Goal: Task Accomplishment & Management: Manage account settings

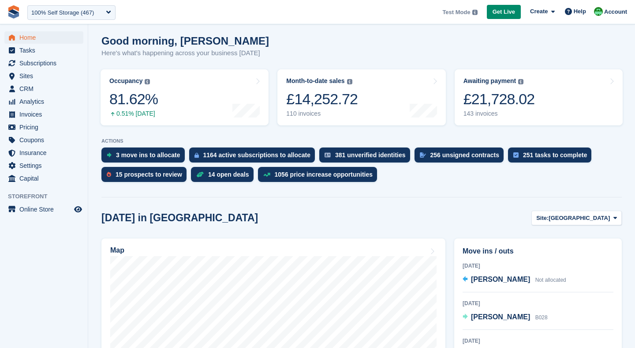
scroll to position [73, 0]
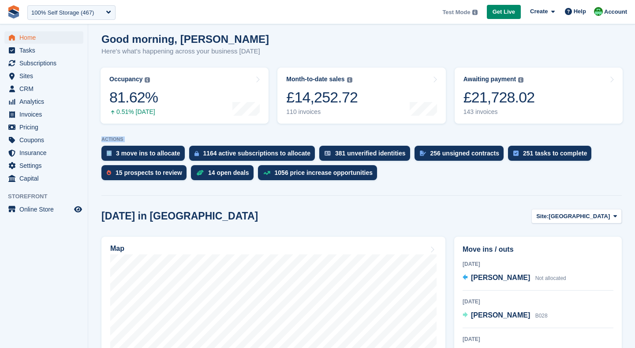
drag, startPoint x: 101, startPoint y: 141, endPoint x: 131, endPoint y: 143, distance: 30.5
click at [132, 142] on div "ACTIONS 3 move ins to allocate 1164 active subscriptions to allocate 381 unveri…" at bounding box center [361, 160] width 520 height 48
click at [139, 172] on div "15 prospects to review" at bounding box center [149, 172] width 67 height 7
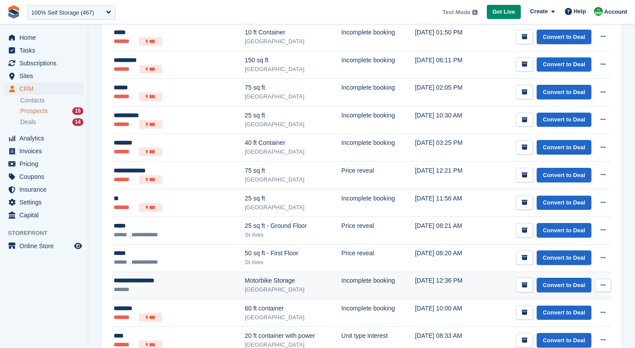
scroll to position [170, 0]
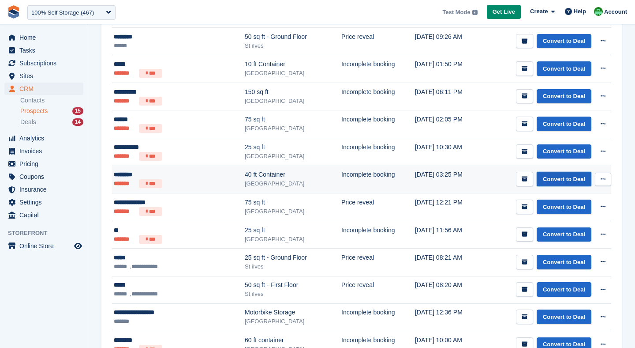
click at [548, 178] on link "Convert to Deal" at bounding box center [564, 179] width 55 height 15
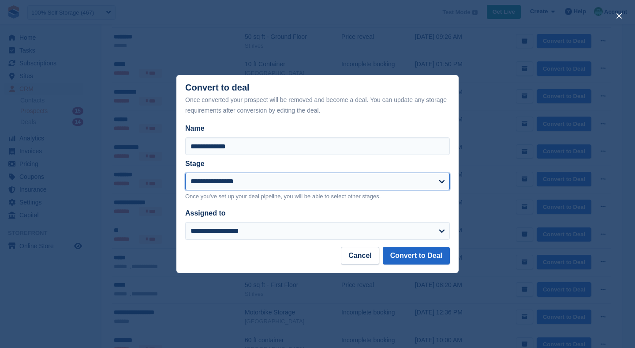
click at [238, 187] on select "**********" at bounding box center [317, 181] width 265 height 18
select select "****"
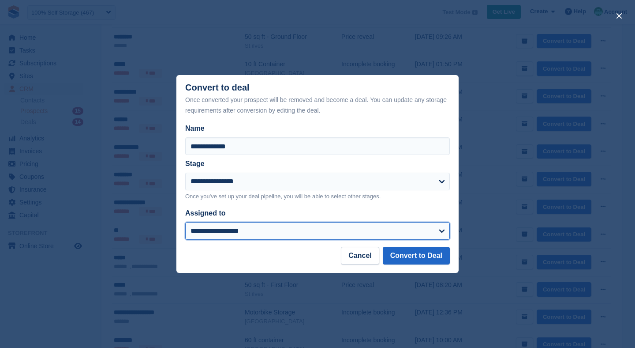
click at [229, 228] on select "**********" at bounding box center [317, 231] width 265 height 18
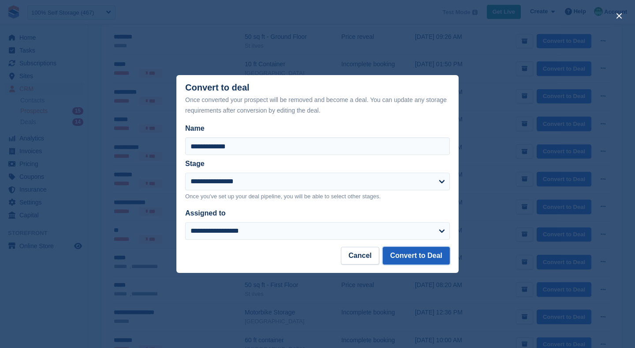
click at [400, 256] on button "Convert to Deal" at bounding box center [416, 256] width 67 height 18
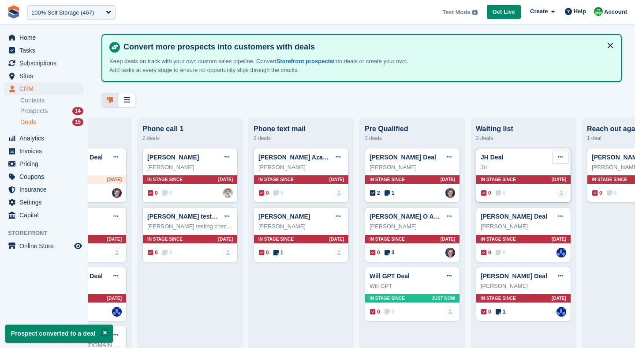
scroll to position [0, 98]
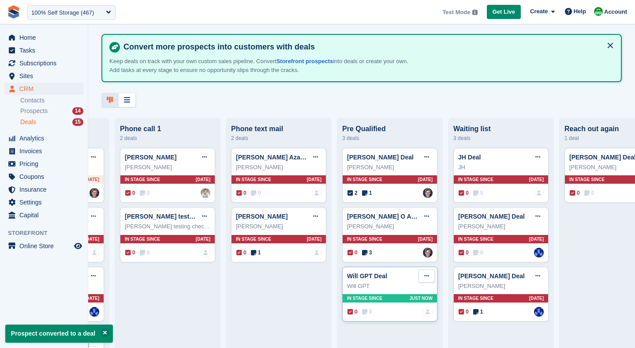
click at [424, 274] on icon at bounding box center [426, 276] width 5 height 6
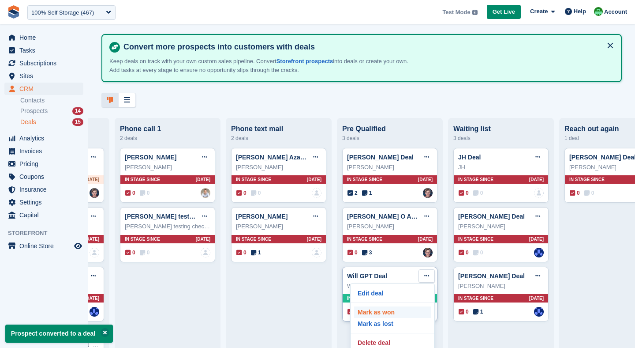
click at [392, 309] on p "Mark as won" at bounding box center [392, 311] width 77 height 11
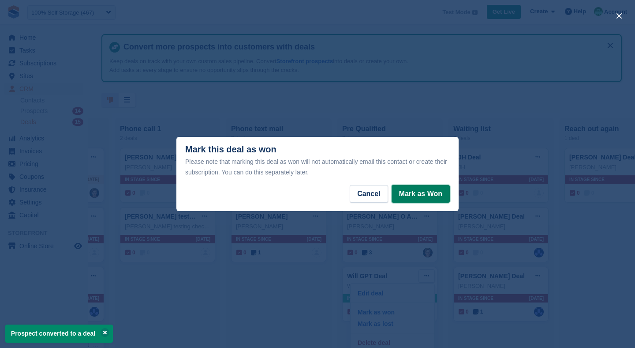
click at [414, 196] on button "Mark as Won" at bounding box center [421, 194] width 58 height 18
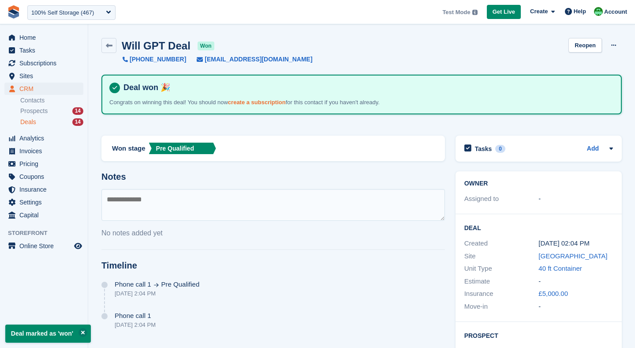
click at [275, 99] on link "create a subscription" at bounding box center [257, 102] width 58 height 7
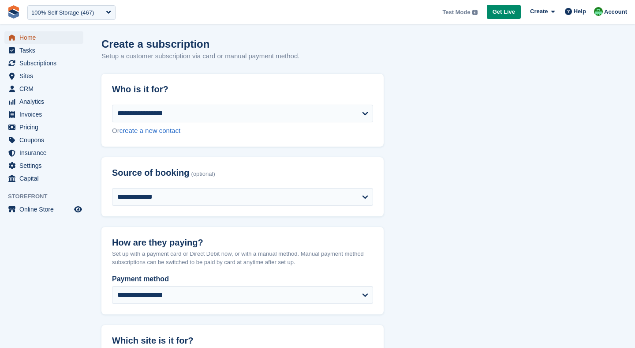
click at [42, 34] on span "Home" at bounding box center [45, 37] width 53 height 12
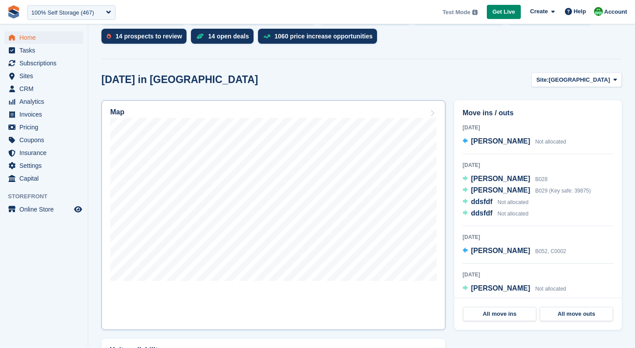
scroll to position [222, 0]
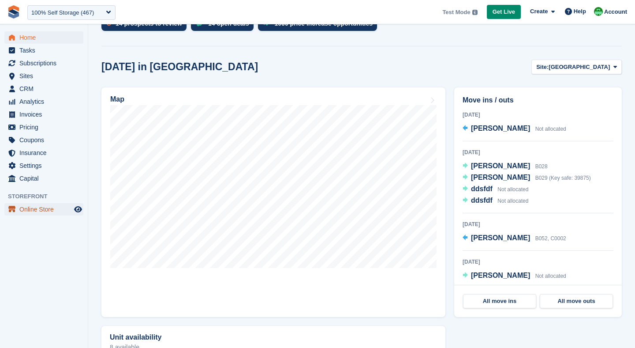
click at [54, 210] on span "Online Store" at bounding box center [45, 209] width 53 height 12
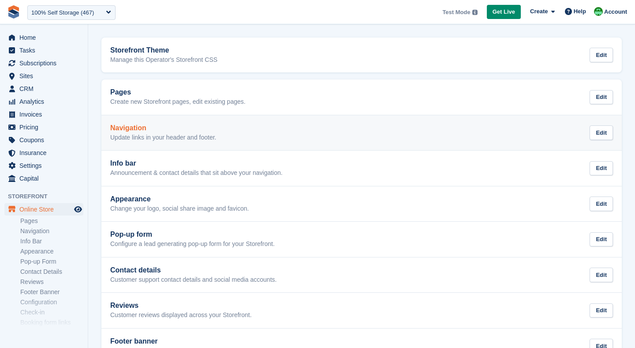
scroll to position [14, 0]
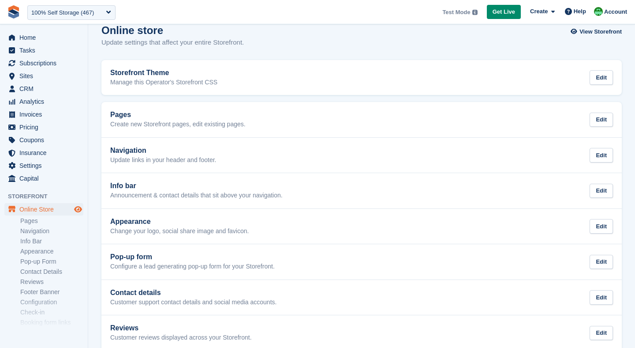
click at [77, 208] on icon "Preview store" at bounding box center [78, 209] width 8 height 7
click at [25, 37] on span "Home" at bounding box center [45, 37] width 53 height 12
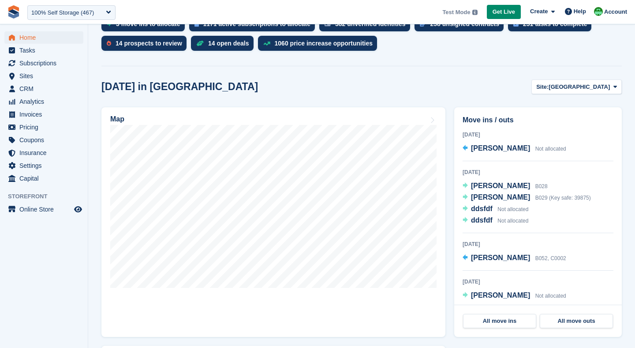
scroll to position [203, 0]
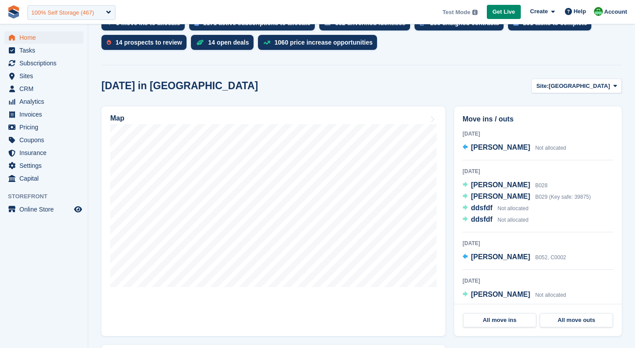
click at [74, 10] on div "100% Self Storage (467)" at bounding box center [62, 12] width 63 height 9
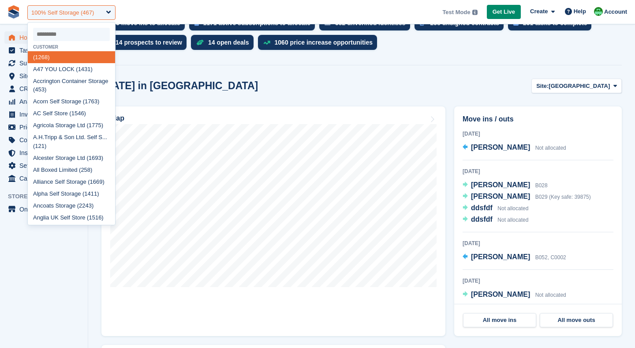
type input "*"
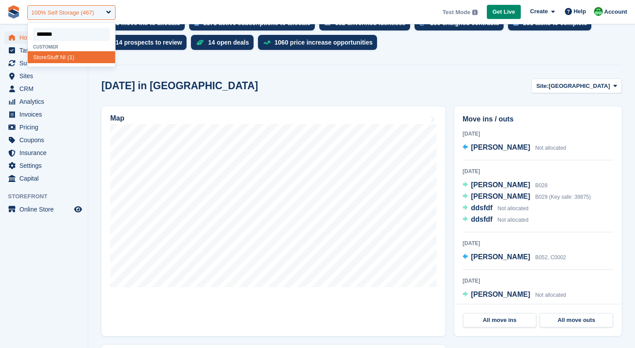
type input "*******"
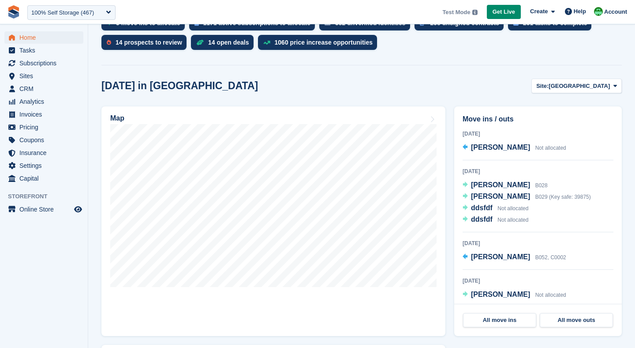
click at [121, 11] on span "**********" at bounding box center [317, 12] width 635 height 24
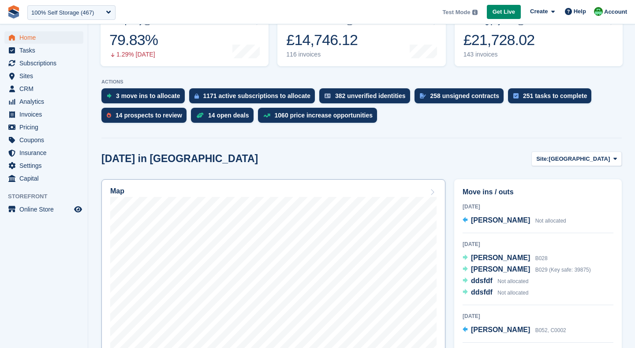
scroll to position [90, 0]
